Goal: Navigation & Orientation: Go to known website

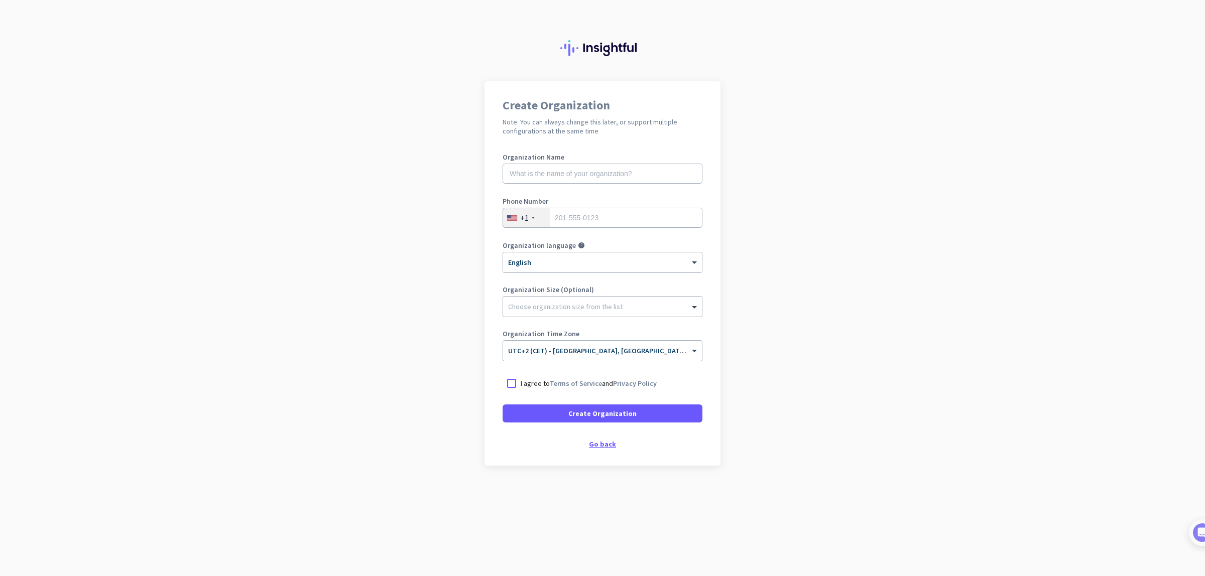
click at [603, 446] on div "Go back" at bounding box center [602, 444] width 200 height 7
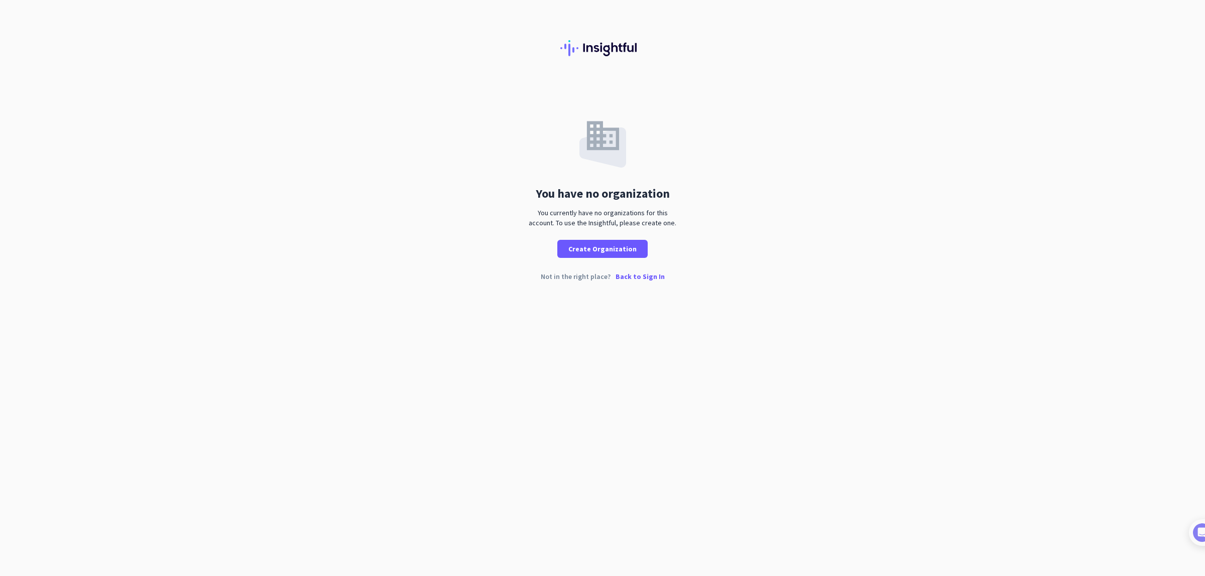
click at [632, 278] on p "Back to Sign In" at bounding box center [639, 276] width 49 height 7
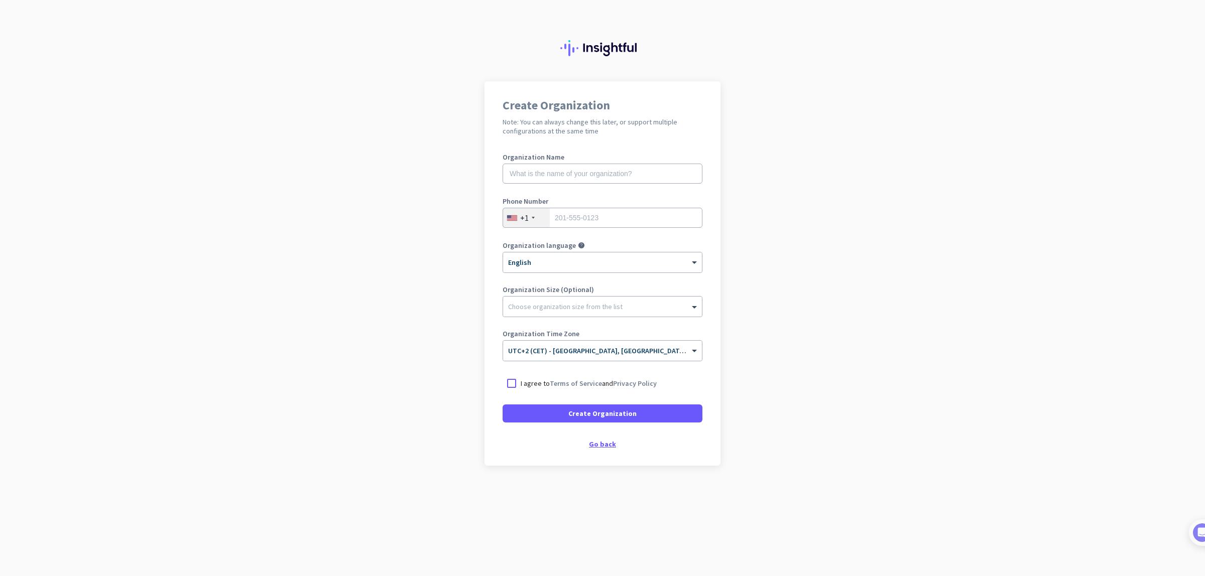
click at [607, 445] on div "Go back" at bounding box center [602, 444] width 200 height 7
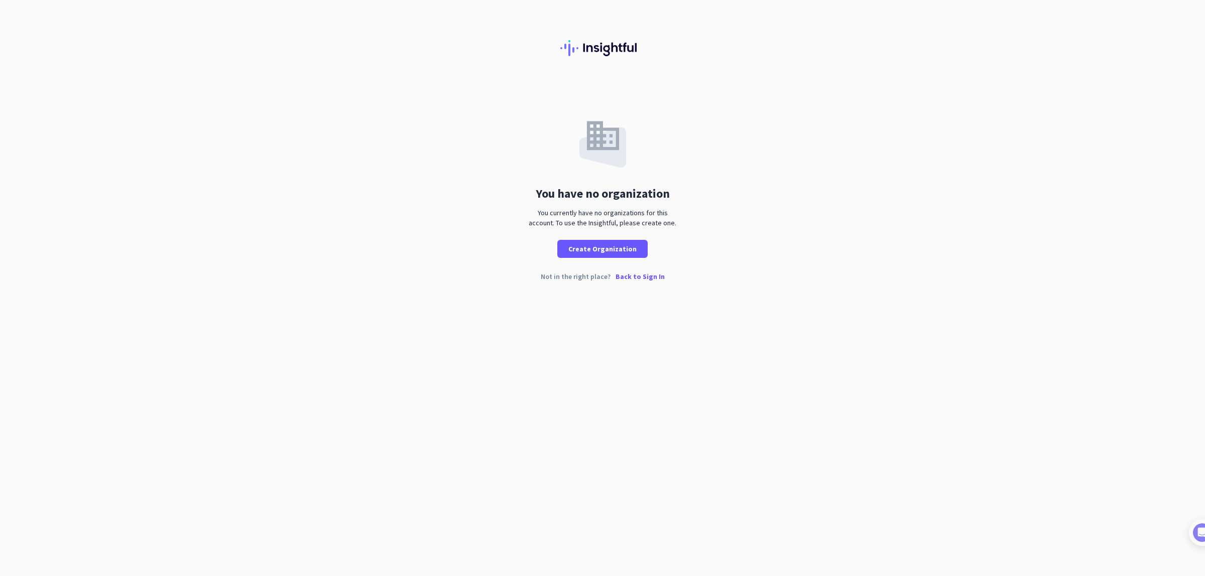
click at [632, 277] on p "Back to Sign In" at bounding box center [639, 276] width 49 height 7
